Goal: Task Accomplishment & Management: Use online tool/utility

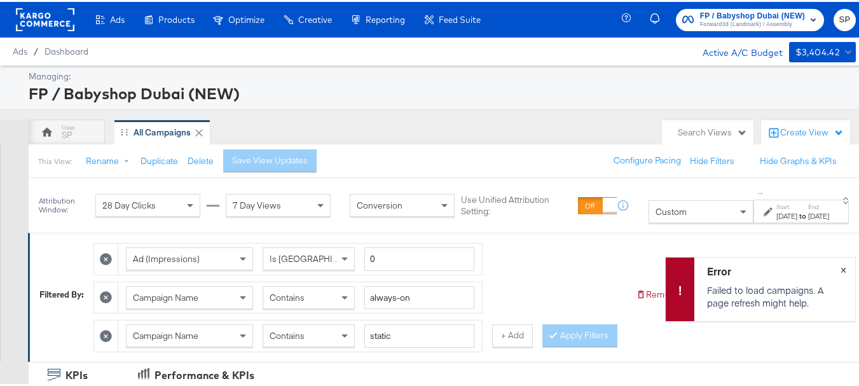
click at [840, 266] on span "×" at bounding box center [843, 266] width 6 height 15
